Goal: Transaction & Acquisition: Purchase product/service

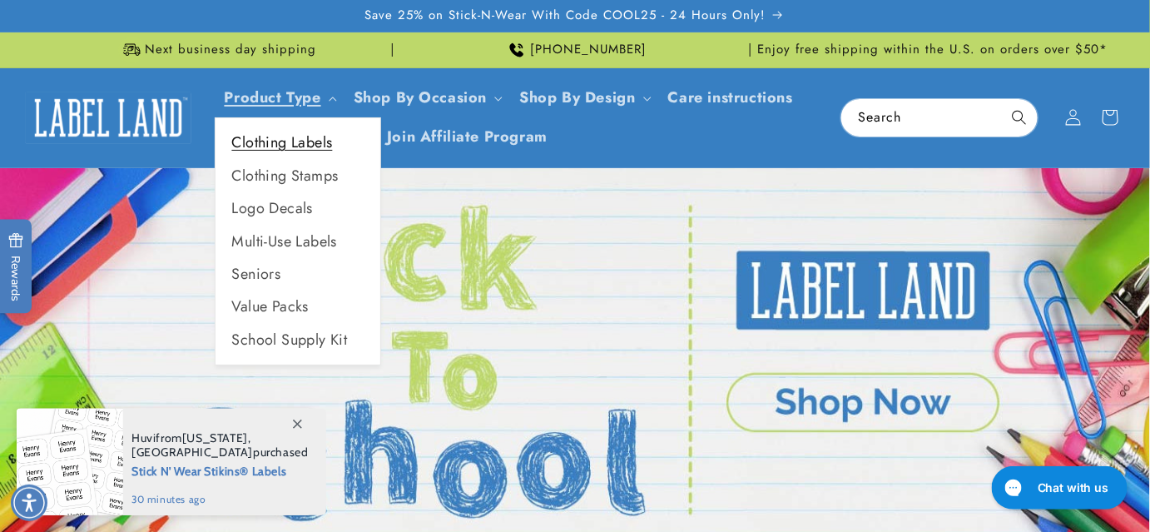
click at [310, 145] on link "Clothing Labels" at bounding box center [298, 143] width 165 height 32
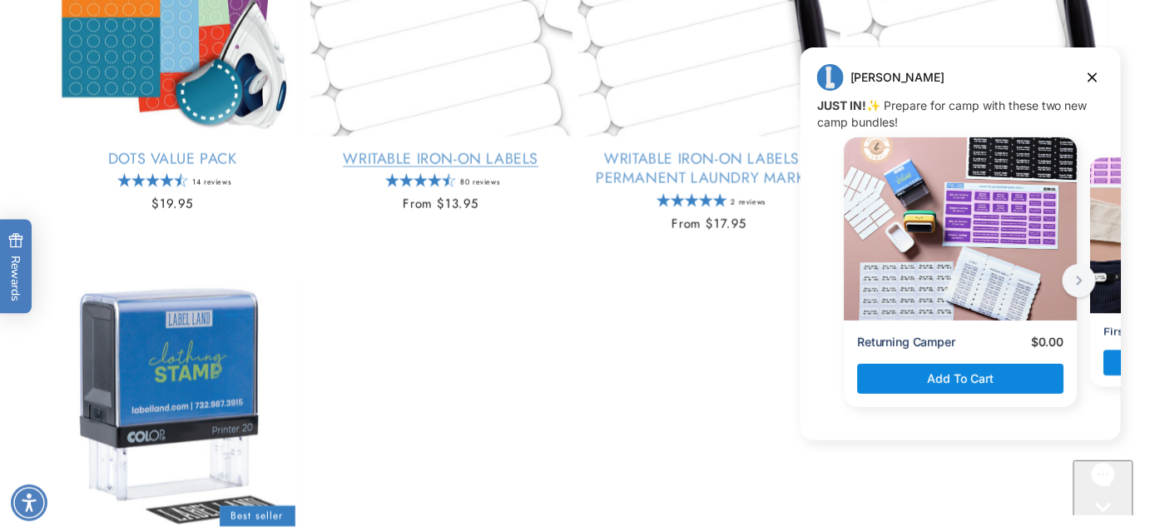
scroll to position [1184, 0]
